Goal: Information Seeking & Learning: Check status

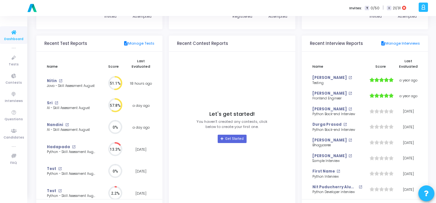
scroll to position [69, 0]
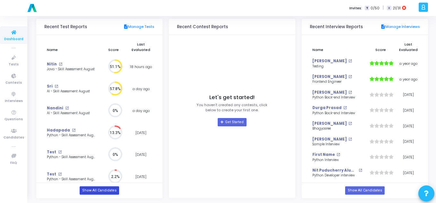
click at [94, 188] on link "Show All Candidates" at bounding box center [99, 190] width 39 height 8
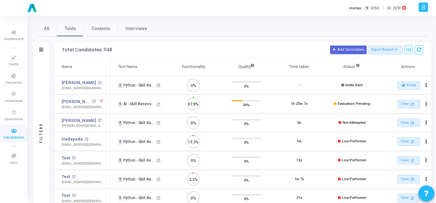
scroll to position [13, 16]
click at [70, 102] on link "[PERSON_NAME]" at bounding box center [76, 101] width 29 height 6
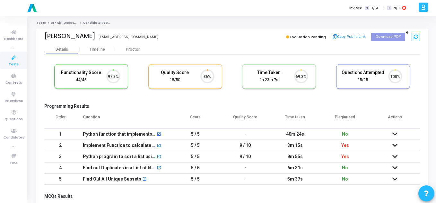
scroll to position [13, 16]
click at [63, 35] on div "[PERSON_NAME]" at bounding box center [69, 35] width 51 height 7
click at [61, 21] on link "AI - Skill Assessment August" at bounding box center [73, 23] width 45 height 4
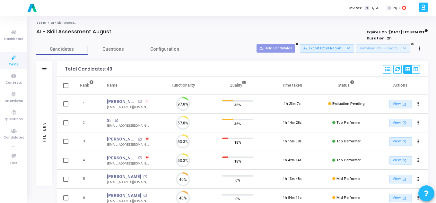
scroll to position [13, 16]
drag, startPoint x: 106, startPoint y: 127, endPoint x: 146, endPoint y: 125, distance: 39.8
click at [146, 125] on td "Sri open_in_new [EMAIL_ADDRESS][DOMAIN_NAME]" at bounding box center [127, 123] width 55 height 19
copy div "[EMAIL_ADDRESS][DOMAIN_NAME]"
drag, startPoint x: 150, startPoint y: 146, endPoint x: 107, endPoint y: 147, distance: 43.3
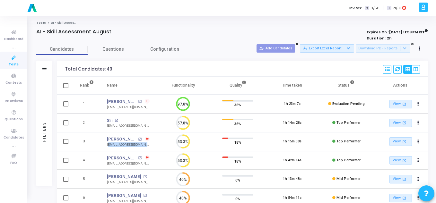
click at [107, 147] on td "[PERSON_NAME] open_in_new [EMAIL_ADDRESS][DOMAIN_NAME]" at bounding box center [127, 141] width 55 height 19
copy div "[EMAIL_ADDRESS][DOMAIN_NAME]"
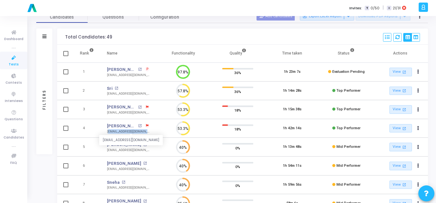
drag, startPoint x: 107, startPoint y: 131, endPoint x: 146, endPoint y: 133, distance: 38.5
click at [146, 133] on td "[PERSON_NAME] open_in_new [EMAIL_ADDRESS][DOMAIN_NAME] [EMAIL_ADDRESS][DOMAIN_N…" at bounding box center [127, 128] width 55 height 19
copy div "praveenachakka85@gmail.c"
drag, startPoint x: 106, startPoint y: 149, endPoint x: 150, endPoint y: 150, distance: 43.9
click at [150, 150] on td "[PERSON_NAME] open_in_new [EMAIL_ADDRESS][DOMAIN_NAME] [EMAIL_ADDRESS][DOMAIN_N…" at bounding box center [127, 147] width 55 height 19
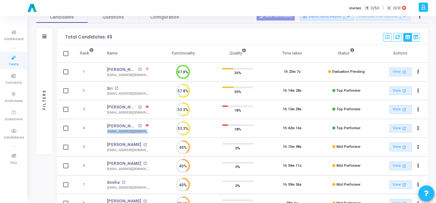
copy div "[EMAIL_ADDRESS][DOMAIN_NAME]"
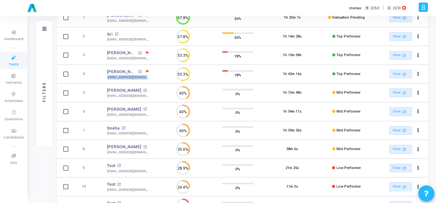
scroll to position [96, 0]
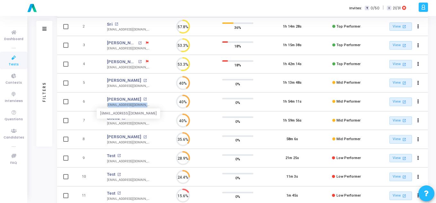
drag, startPoint x: 105, startPoint y: 106, endPoint x: 148, endPoint y: 105, distance: 43.6
click at [148, 105] on td "[PERSON_NAME] open_in_new [EMAIL_ADDRESS][DOMAIN_NAME] [EMAIL_ADDRESS][DOMAIN_N…" at bounding box center [127, 101] width 55 height 19
copy div "23wh1a1287@bvrithyderabad"
drag, startPoint x: 107, startPoint y: 123, endPoint x: 157, endPoint y: 123, distance: 49.4
click at [157, 123] on tr "7 Sneha open_in_new [EMAIL_ADDRESS][DOMAIN_NAME] 40% 0% 1h 59m 56s Mid Performe…" at bounding box center [242, 120] width 370 height 19
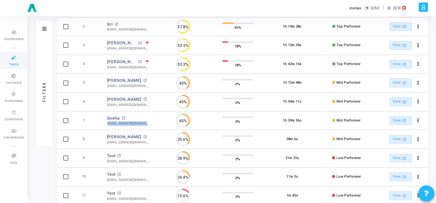
copy tr "[EMAIL_ADDRESS][DOMAIN_NAME] [EMAIL_ADDRESS][DOMAIN_NAME] 40%"
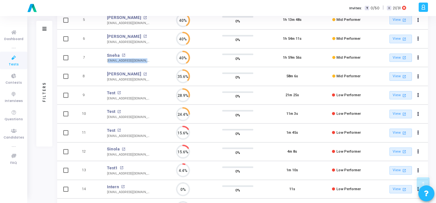
scroll to position [64, 0]
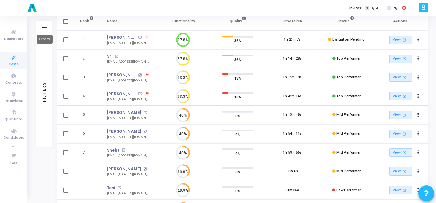
click at [43, 29] on icon at bounding box center [44, 29] width 4 height 4
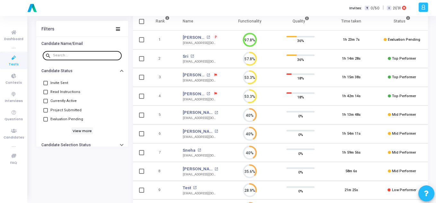
click at [61, 55] on input "text" at bounding box center [86, 56] width 66 height 4
paste input "[EMAIL_ADDRESS][DOMAIN_NAME]"
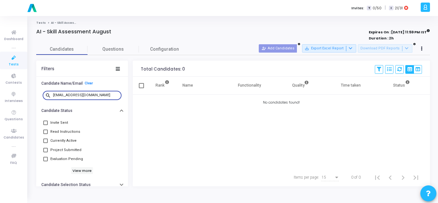
drag, startPoint x: 97, startPoint y: 94, endPoint x: 34, endPoint y: 92, distance: 62.9
click at [34, 92] on div "Candidates Questions Configuration Filters Candidate Name/Email Clear search [E…" at bounding box center [233, 115] width 400 height 143
paste input "[EMAIL_ADDRESS][DOMAIN_NAME]"
type input "[EMAIL_ADDRESS][DOMAIN_NAME]"
click at [40, 23] on link "Tests" at bounding box center [41, 23] width 10 height 4
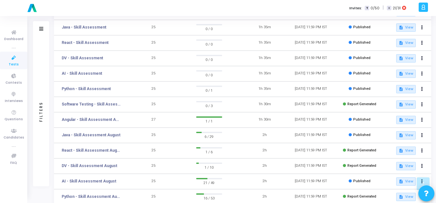
scroll to position [127, 0]
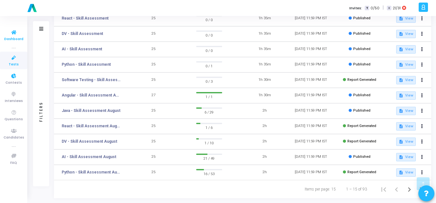
click at [16, 36] on icon at bounding box center [13, 33] width 13 height 8
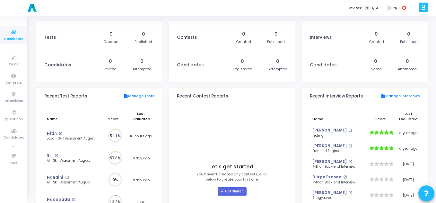
scroll to position [3, 3]
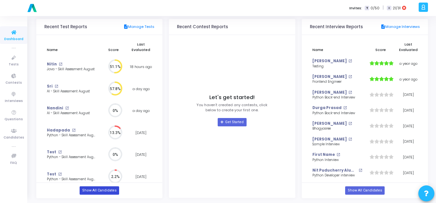
click at [91, 187] on link "Show All Candidates" at bounding box center [99, 190] width 39 height 8
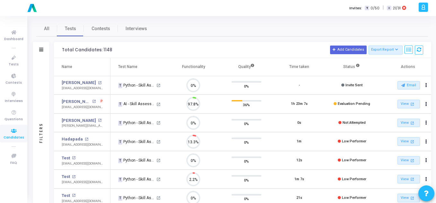
scroll to position [13, 16]
click at [44, 46] on div "Filters" at bounding box center [41, 50] width 16 height 16
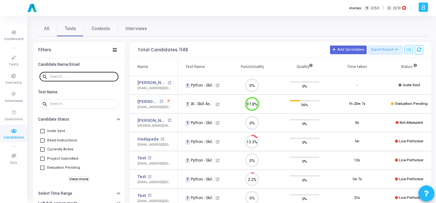
click at [62, 80] on div at bounding box center [83, 76] width 66 height 10
paste input "[EMAIL_ADDRESS][DOMAIN_NAME]"
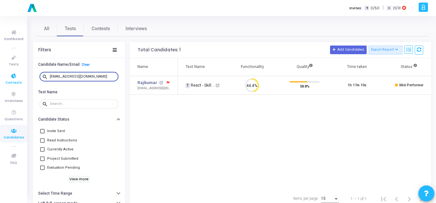
drag, startPoint x: 103, startPoint y: 78, endPoint x: 0, endPoint y: 74, distance: 103.0
click at [0, 74] on div "Dashboard true Tests Contests Interviews Questions Candidates true FAQ Invites:…" at bounding box center [218, 101] width 436 height 203
paste input "[EMAIL_ADDRESS][DOMAIN_NAME]"
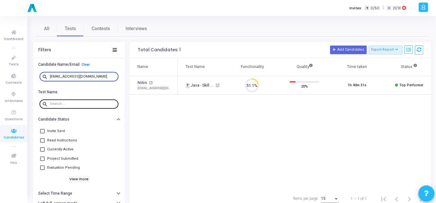
scroll to position [13, 16]
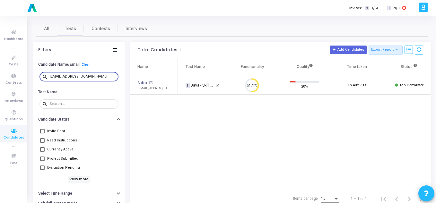
type input "[EMAIL_ADDRESS][DOMAIN_NAME]"
